Goal: Information Seeking & Learning: Learn about a topic

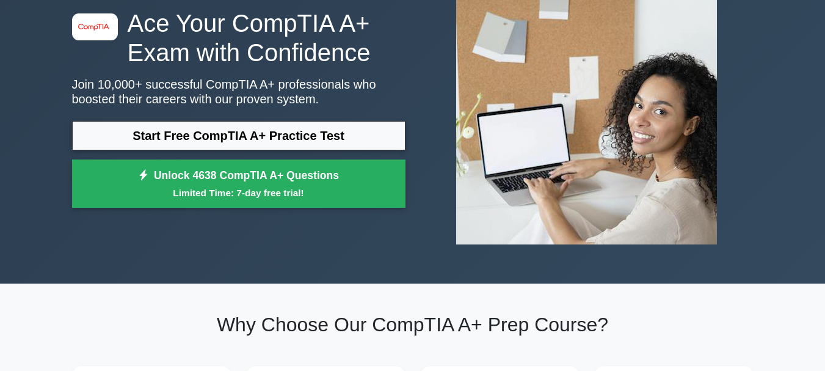
scroll to position [122, 0]
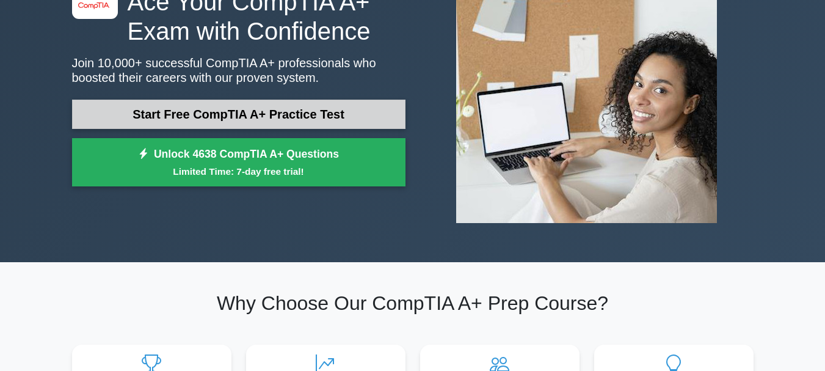
click at [302, 113] on link "Start Free CompTIA A+ Practice Test" at bounding box center [238, 114] width 333 height 29
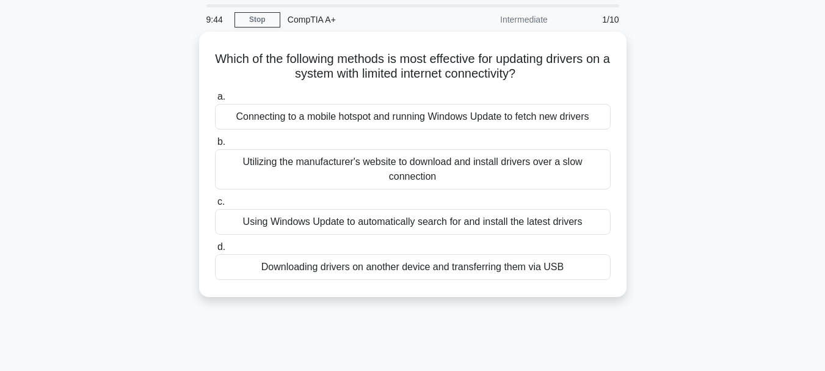
scroll to position [61, 0]
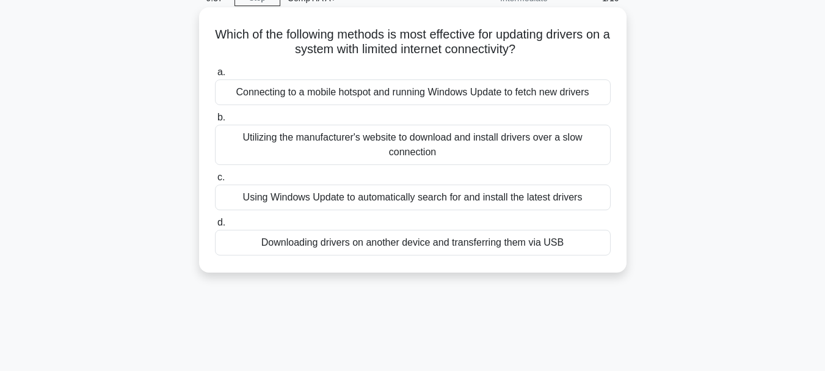
click at [540, 193] on div "Using Windows Update to automatically search for and install the latest drivers" at bounding box center [413, 197] width 396 height 26
click at [215, 181] on input "c. Using Windows Update to automatically search for and install the latest driv…" at bounding box center [215, 177] width 0 height 8
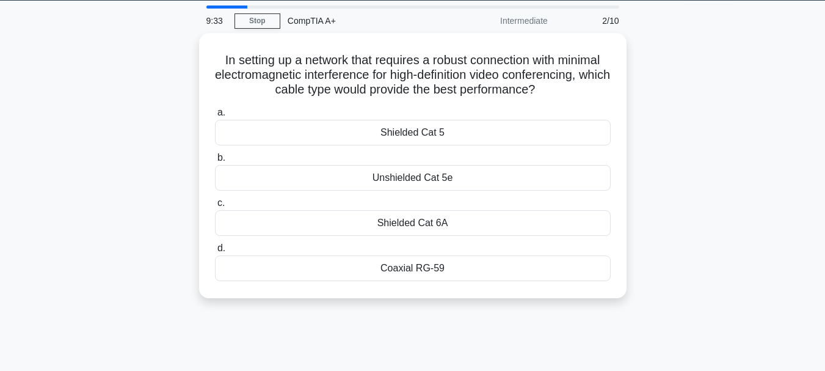
scroll to position [0, 0]
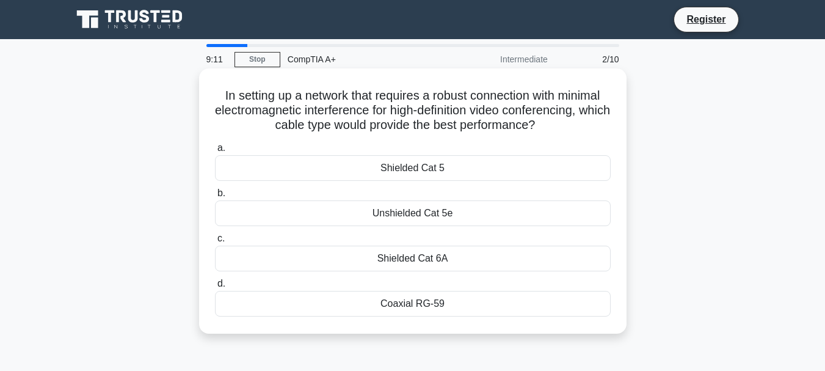
click at [394, 172] on div "Shielded Cat 5" at bounding box center [413, 168] width 396 height 26
click at [215, 152] on input "a. Shielded Cat 5" at bounding box center [215, 148] width 0 height 8
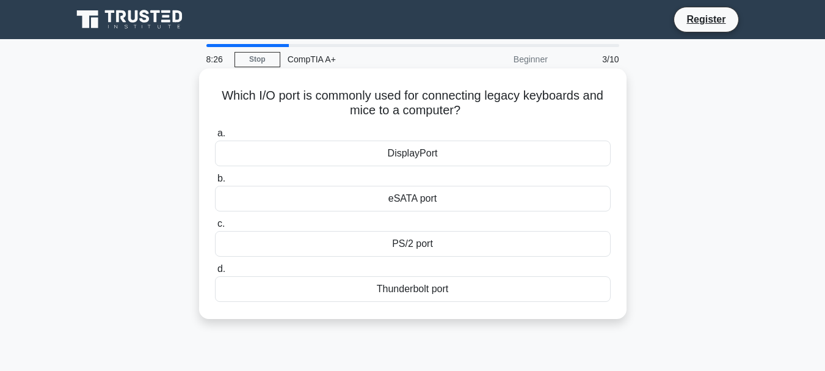
click at [413, 291] on div "Thunderbolt port" at bounding box center [413, 289] width 396 height 26
click at [215, 273] on input "d. Thunderbolt port" at bounding box center [215, 269] width 0 height 8
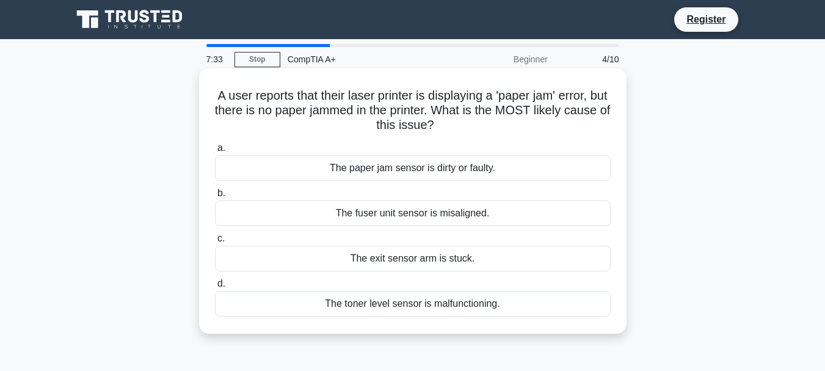
click at [390, 257] on div "The exit sensor arm is stuck." at bounding box center [413, 258] width 396 height 26
click at [215, 242] on input "c. The exit sensor arm is stuck." at bounding box center [215, 238] width 0 height 8
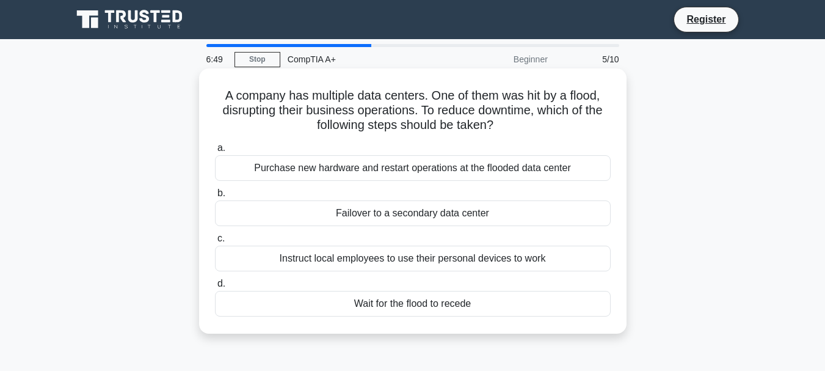
click at [446, 215] on div "Failover to a secondary data center" at bounding box center [413, 213] width 396 height 26
click at [215, 197] on input "b. Failover to a secondary data center" at bounding box center [215, 193] width 0 height 8
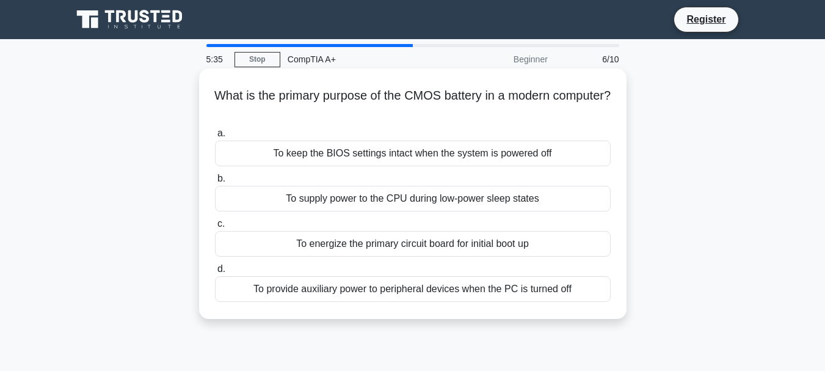
click at [428, 201] on div "To supply power to the CPU during low-power sleep states" at bounding box center [413, 199] width 396 height 26
click at [215, 183] on input "b. To supply power to the CPU during low-power sleep states" at bounding box center [215, 179] width 0 height 8
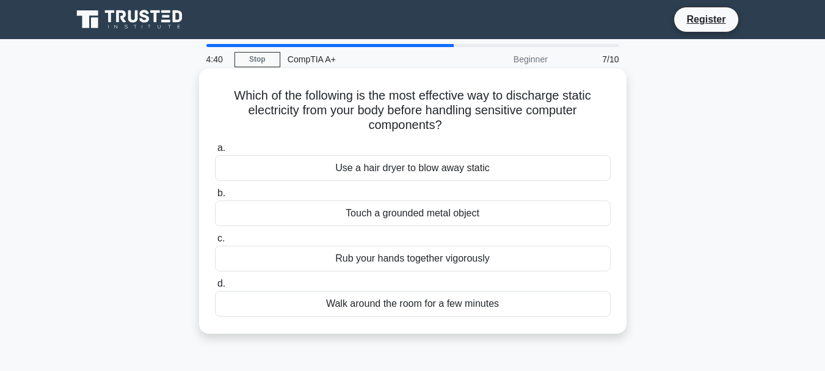
click at [422, 210] on div "Touch a grounded metal object" at bounding box center [413, 213] width 396 height 26
click at [215, 197] on input "b. Touch a grounded metal object" at bounding box center [215, 193] width 0 height 8
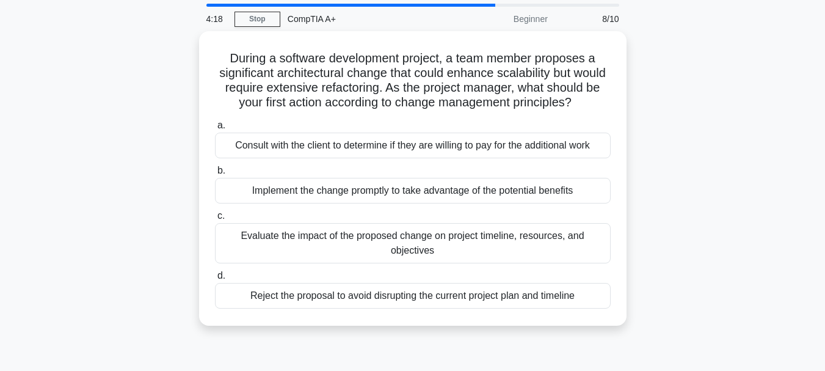
scroll to position [61, 0]
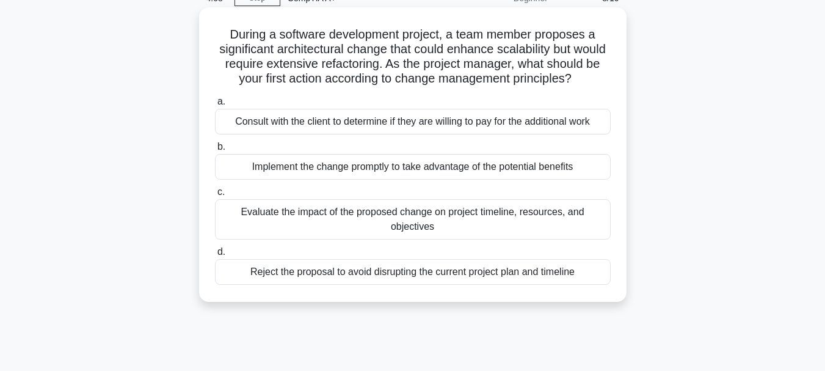
click at [582, 239] on div "Evaluate the impact of the proposed change on project timeline, resources, and …" at bounding box center [413, 219] width 396 height 40
click at [215, 196] on input "c. Evaluate the impact of the proposed change on project timeline, resources, a…" at bounding box center [215, 192] width 0 height 8
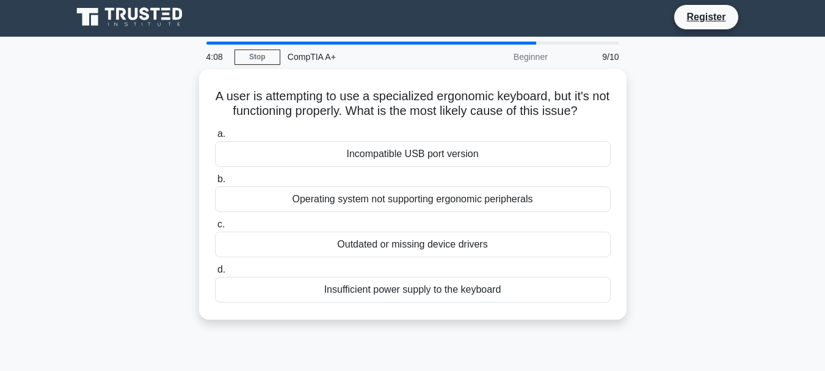
scroll to position [0, 0]
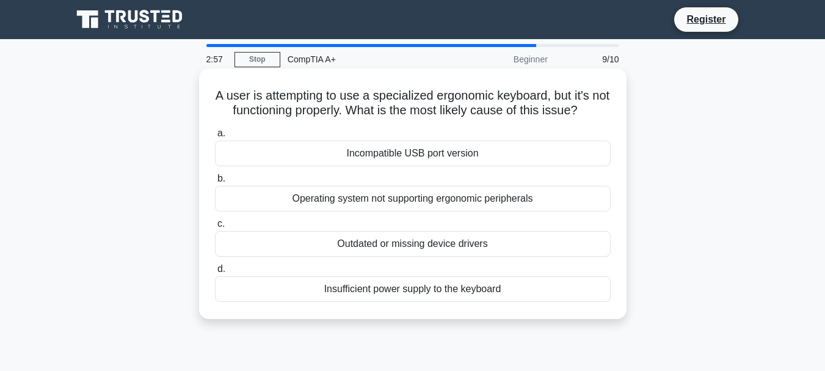
click at [438, 192] on div "Operating system not supporting ergonomic peripherals" at bounding box center [413, 199] width 396 height 26
click at [215, 183] on input "b. Operating system not supporting ergonomic peripherals" at bounding box center [215, 179] width 0 height 8
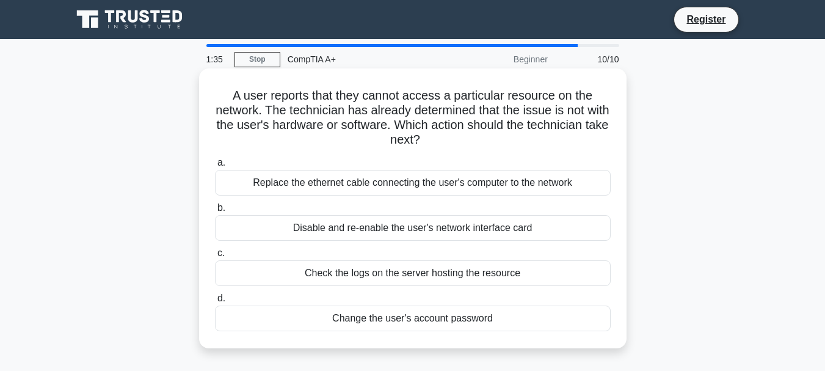
click at [444, 316] on div "Change the user's account password" at bounding box center [413, 318] width 396 height 26
click at [215, 302] on input "d. Change the user's account password" at bounding box center [215, 298] width 0 height 8
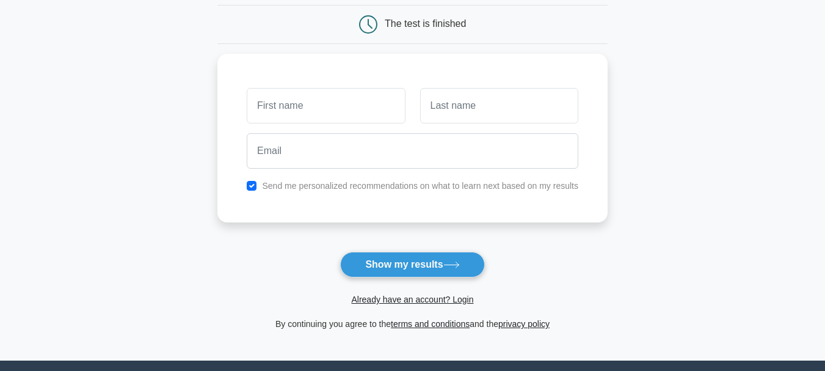
scroll to position [122, 0]
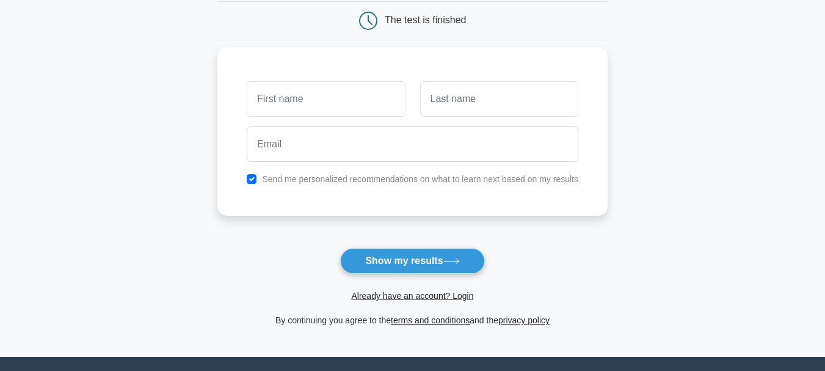
click at [354, 99] on input "text" at bounding box center [326, 98] width 158 height 35
type input "NINI"
type input "SAY"
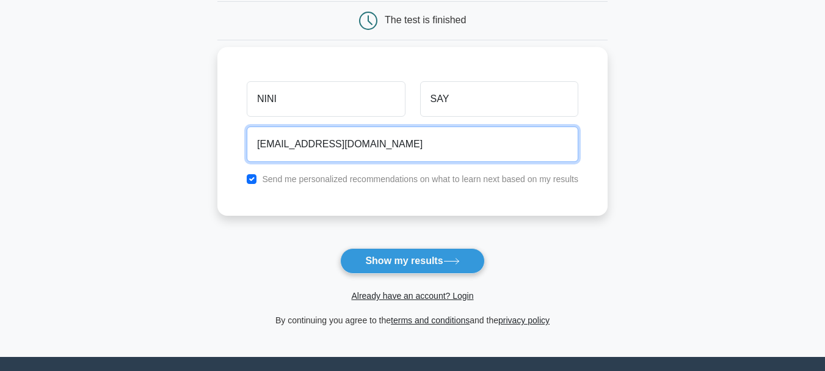
type input "say.nargis@yahoo.com"
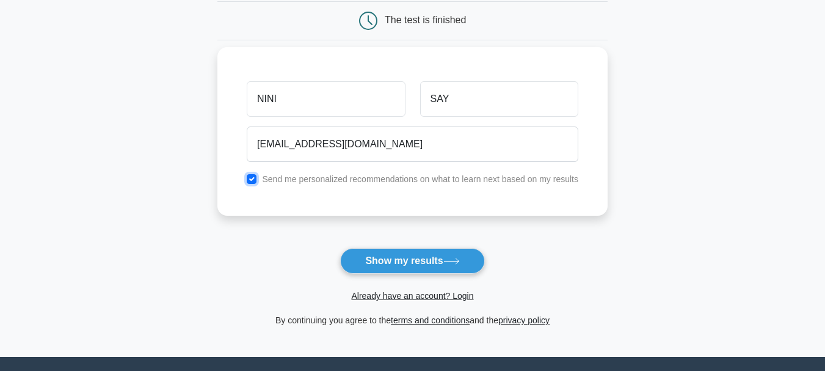
click at [253, 182] on input "checkbox" at bounding box center [252, 179] width 10 height 10
click at [250, 183] on input "checkbox" at bounding box center [252, 179] width 10 height 10
checkbox input "false"
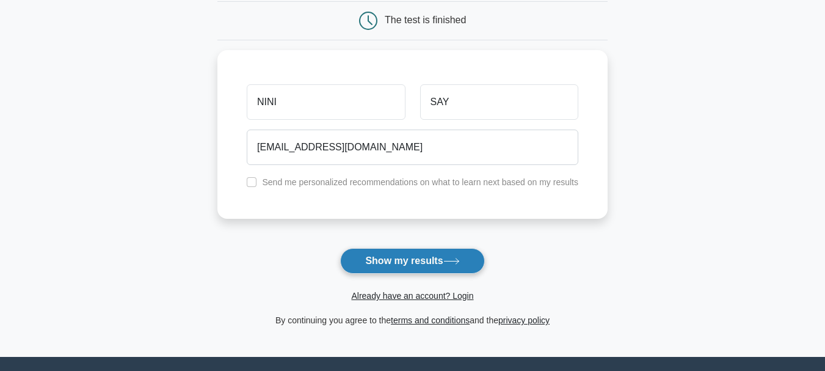
click at [397, 263] on button "Show my results" at bounding box center [412, 261] width 144 height 26
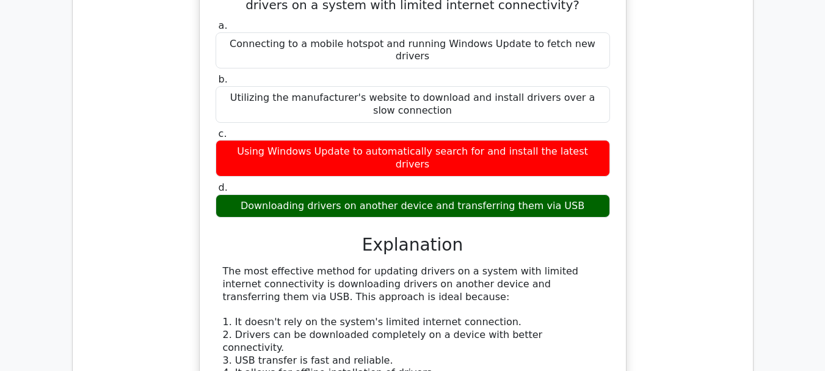
scroll to position [1038, 0]
